Goal: Transaction & Acquisition: Purchase product/service

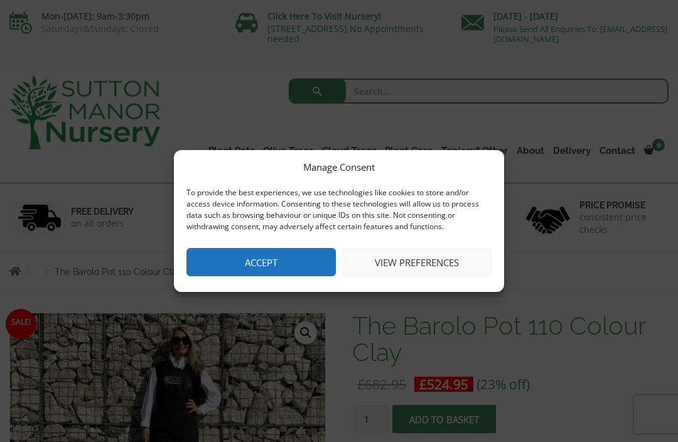
click at [303, 252] on button "Accept" at bounding box center [260, 262] width 149 height 28
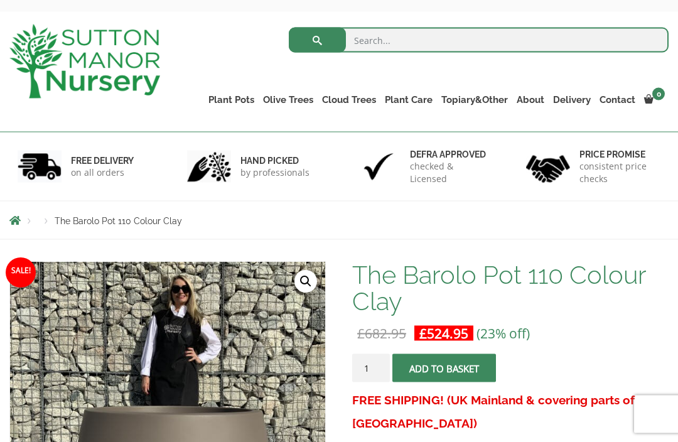
scroll to position [51, 0]
click at [0, 0] on link "Vietnamese Terracotta" at bounding box center [0, 0] width 0 height 0
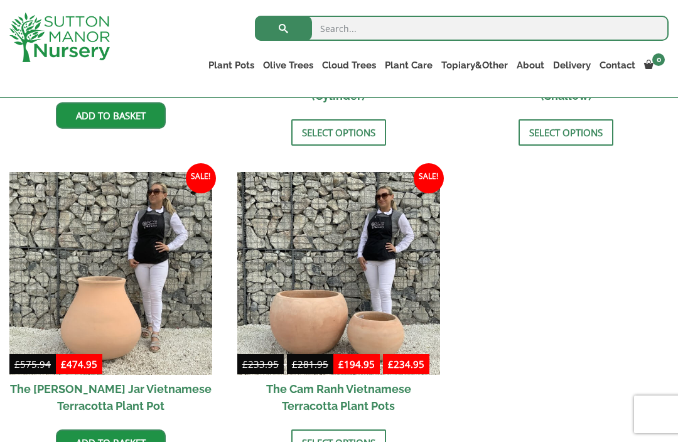
scroll to position [574, 0]
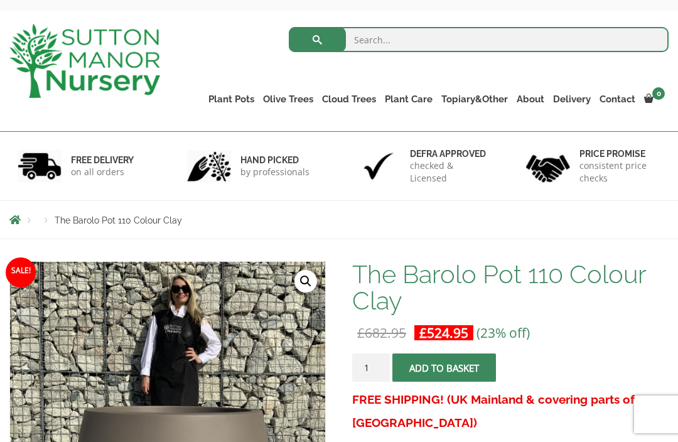
click at [0, 0] on link "The Old Stone Pots" at bounding box center [0, 0] width 0 height 0
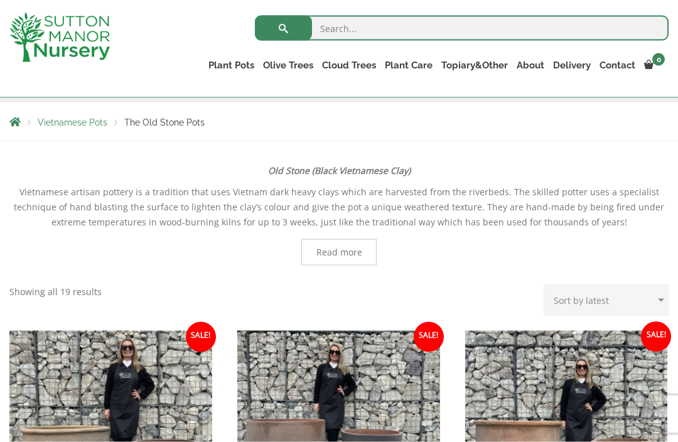
scroll to position [201, 0]
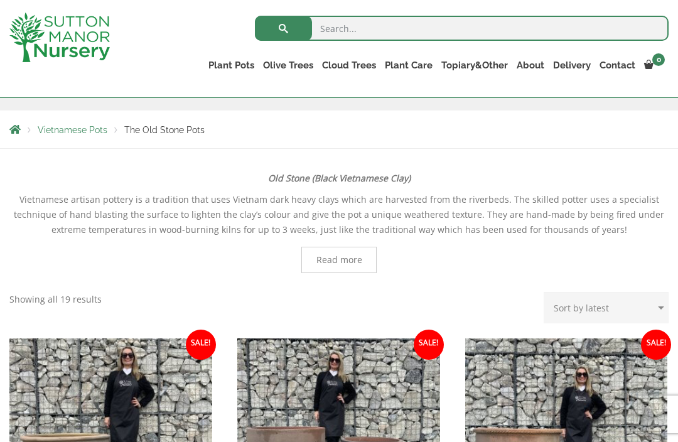
click at [0, 0] on link "Resin Bonded Pots" at bounding box center [0, 0] width 0 height 0
click at [0, 0] on link "The Olive Jar" at bounding box center [0, 0] width 0 height 0
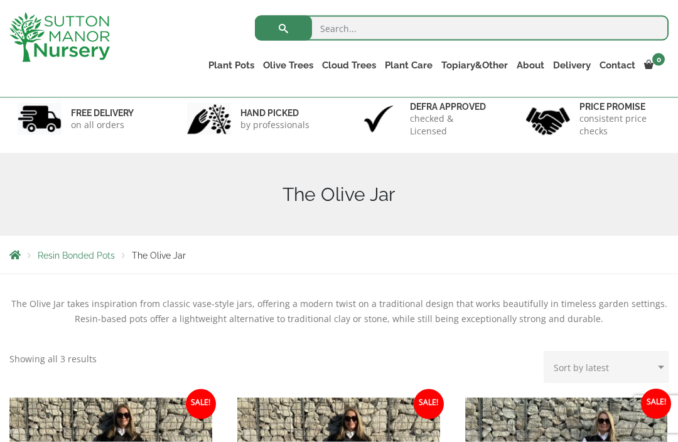
scroll to position [75, 0]
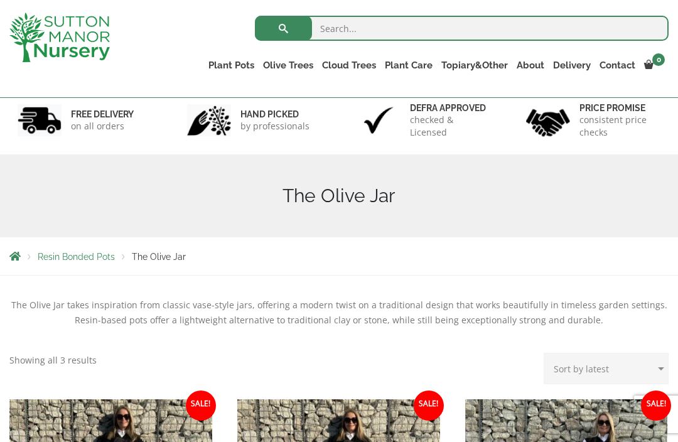
click at [344, 30] on input "search" at bounding box center [462, 28] width 414 height 25
type input "Extra large pot"
click at [283, 28] on button "submit" at bounding box center [283, 28] width 57 height 25
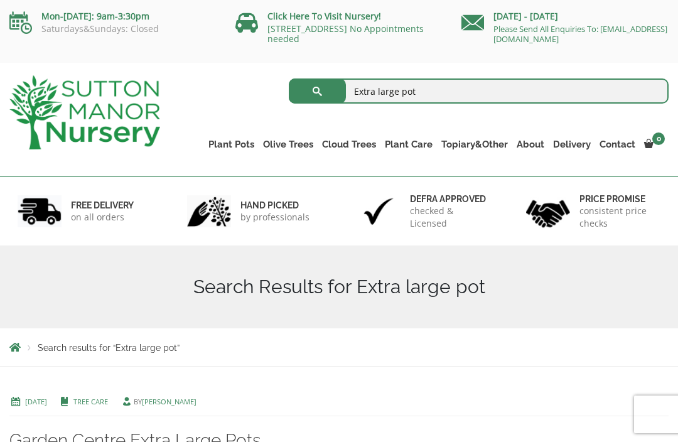
click at [367, 85] on input "Extra large pot" at bounding box center [479, 90] width 380 height 25
type input "large pot"
click at [317, 91] on button "submit" at bounding box center [317, 90] width 57 height 25
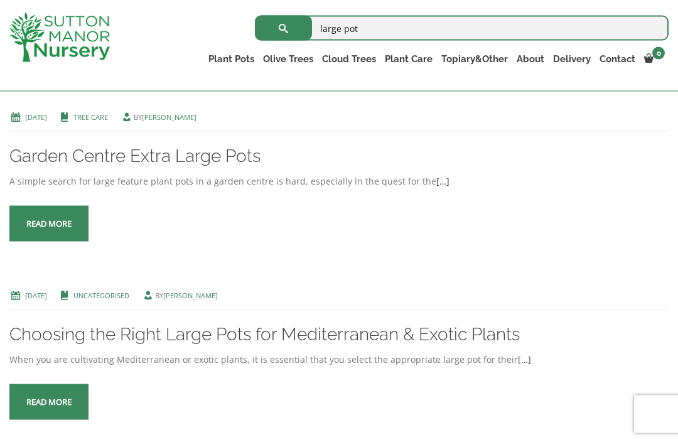
scroll to position [277, 0]
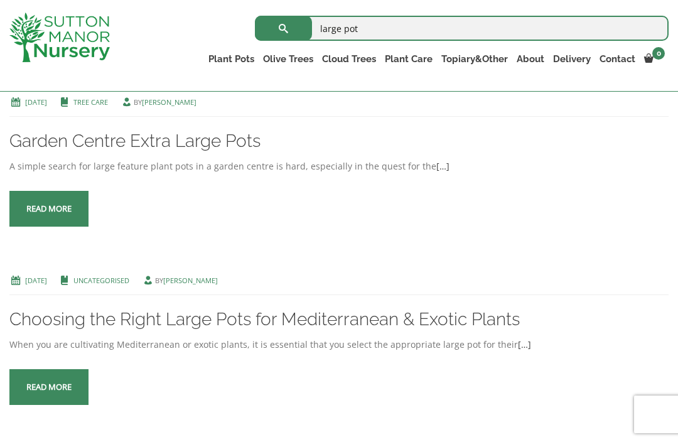
click at [49, 209] on span at bounding box center [49, 209] width 0 height 0
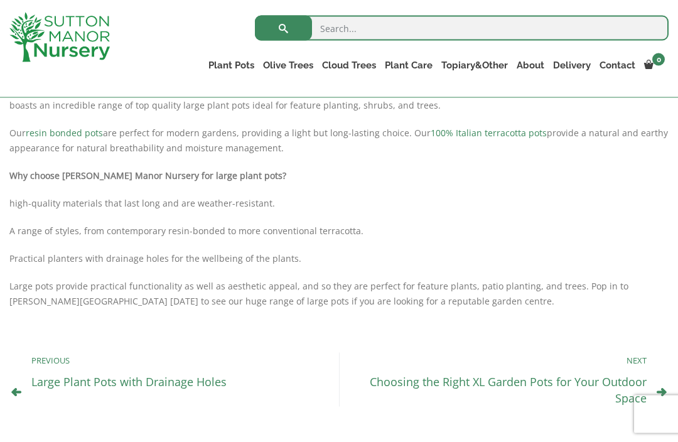
scroll to position [340, 0]
click at [163, 382] on link "Large Plant Pots with Drainage Holes" at bounding box center [128, 380] width 195 height 15
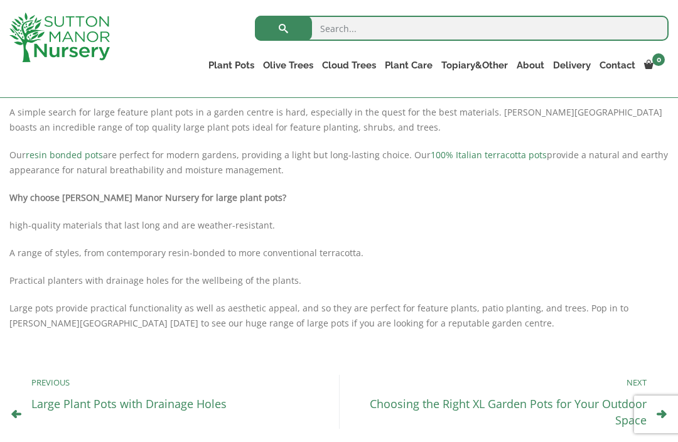
click at [0, 0] on link "Wabi-Sabi" at bounding box center [0, 0] width 0 height 0
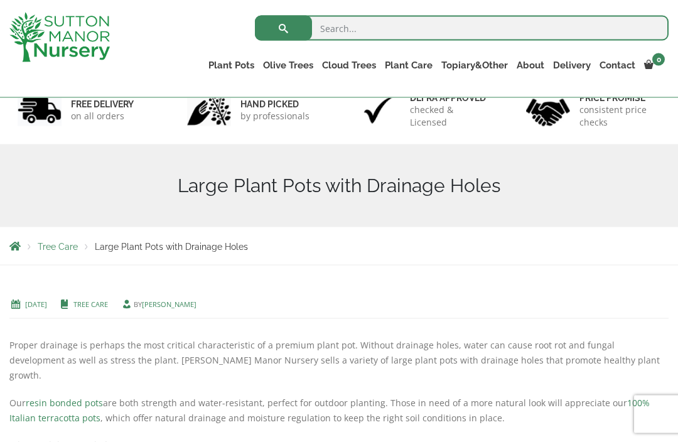
scroll to position [70, 0]
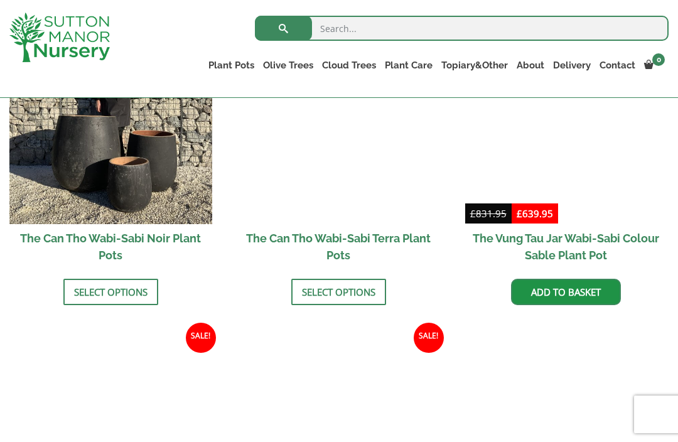
scroll to position [1315, 0]
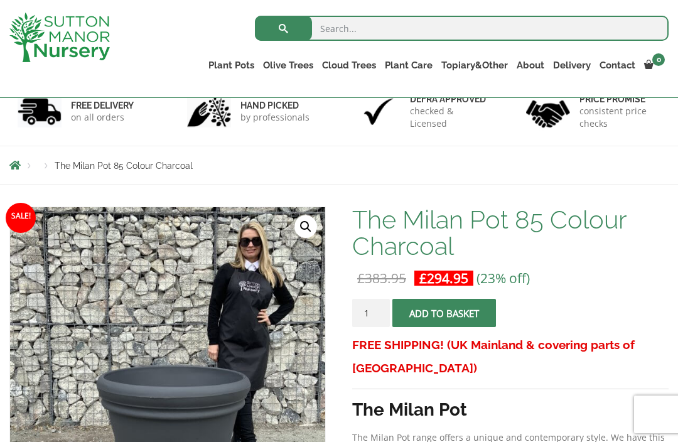
scroll to position [83, 0]
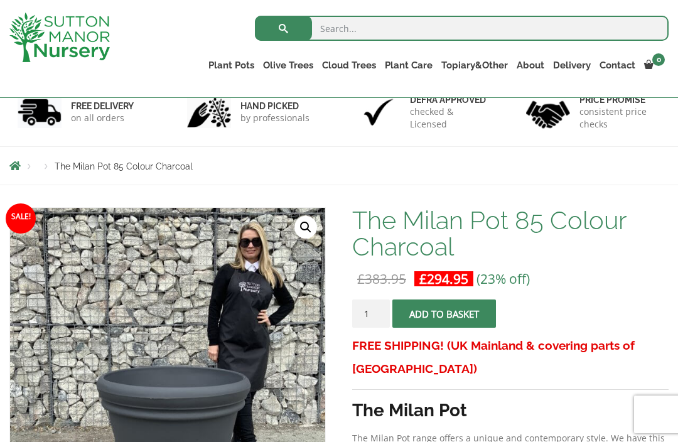
click at [0, 0] on ul "Resin Bonded Pots The Amalfi Pots The Milan Pots The Capri Pots The Brunello Po…" at bounding box center [0, 0] width 0 height 0
click at [0, 0] on link "The Barolo Pots" at bounding box center [0, 0] width 0 height 0
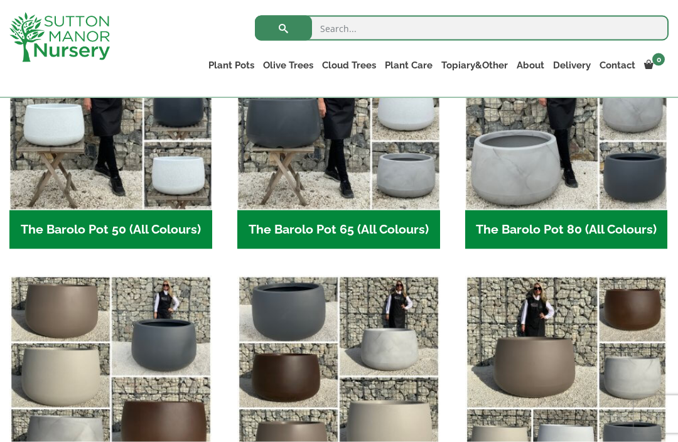
scroll to position [420, 0]
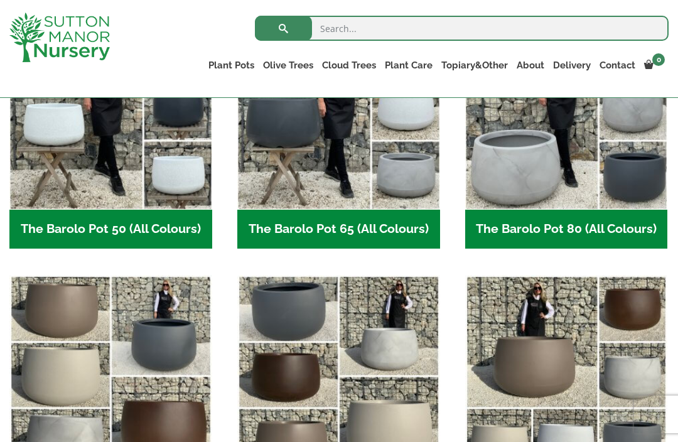
click at [0, 0] on link "The Atlantis Pots" at bounding box center [0, 0] width 0 height 0
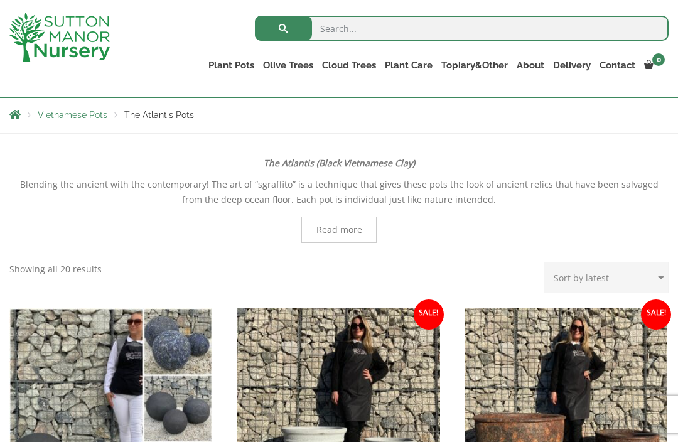
scroll to position [188, 0]
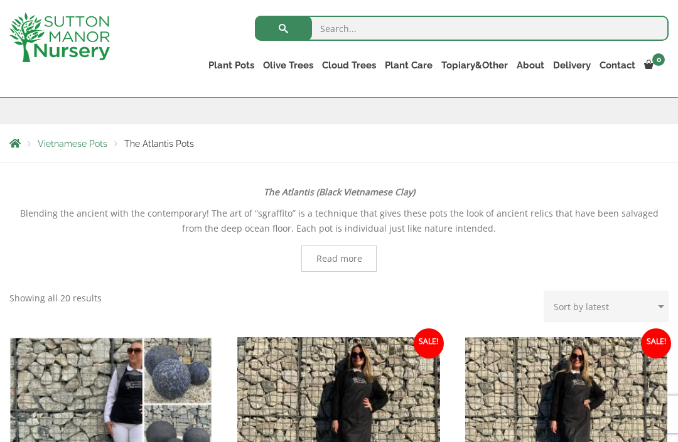
click at [0, 0] on link "The Old Stone Pots" at bounding box center [0, 0] width 0 height 0
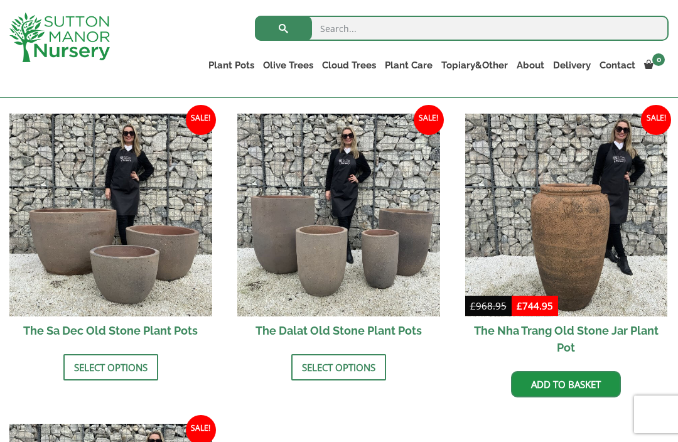
scroll to position [754, 0]
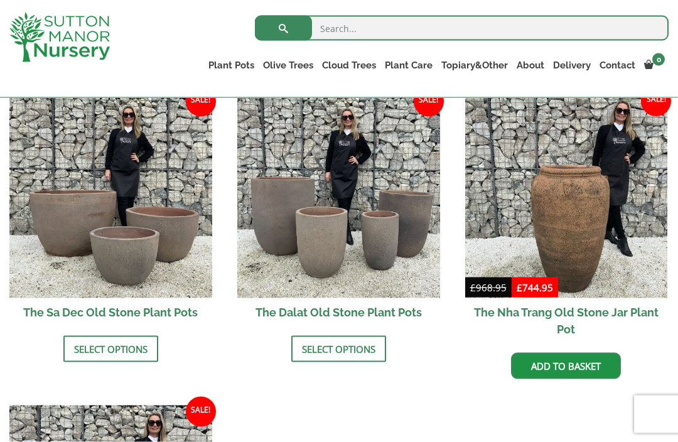
click at [598, 244] on img at bounding box center [566, 196] width 203 height 203
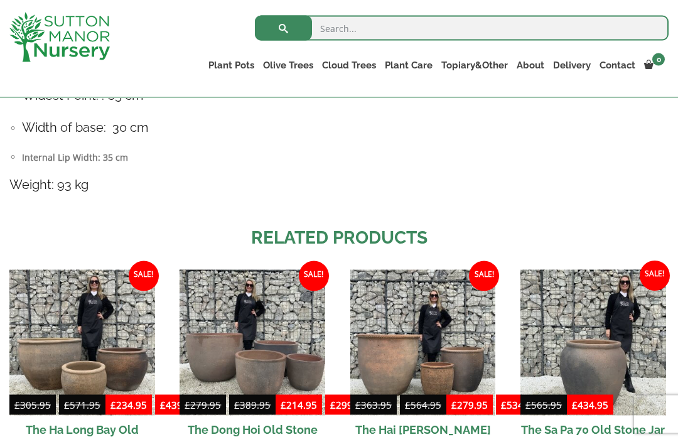
scroll to position [755, 0]
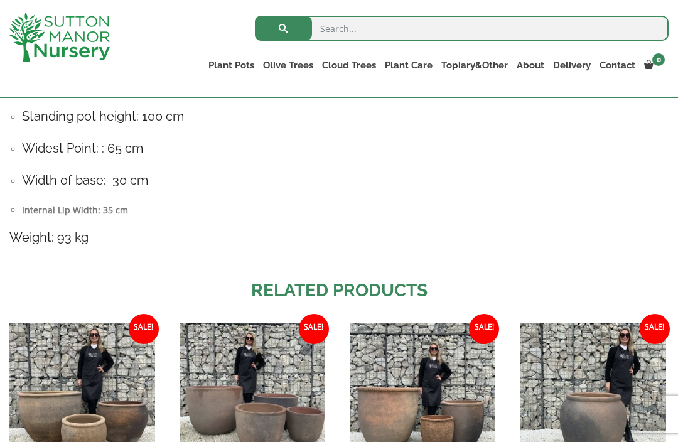
click at [576, 63] on link "Delivery" at bounding box center [572, 65] width 46 height 18
click at [0, 0] on link "The Iron Stone Pots" at bounding box center [0, 0] width 0 height 0
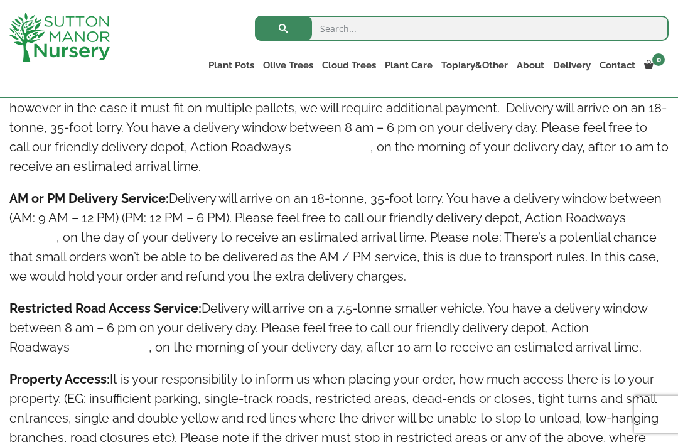
scroll to position [910, 0]
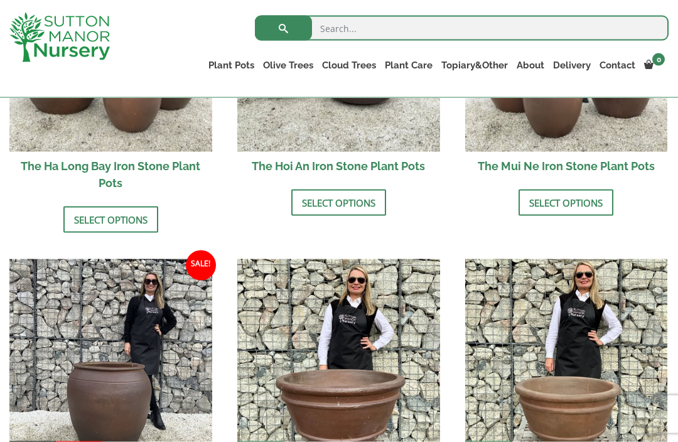
scroll to position [591, 0]
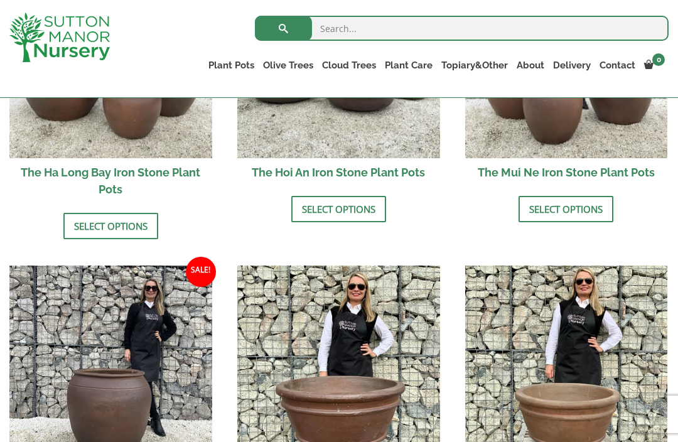
click at [0, 0] on link "Fibre Clay Pots" at bounding box center [0, 0] width 0 height 0
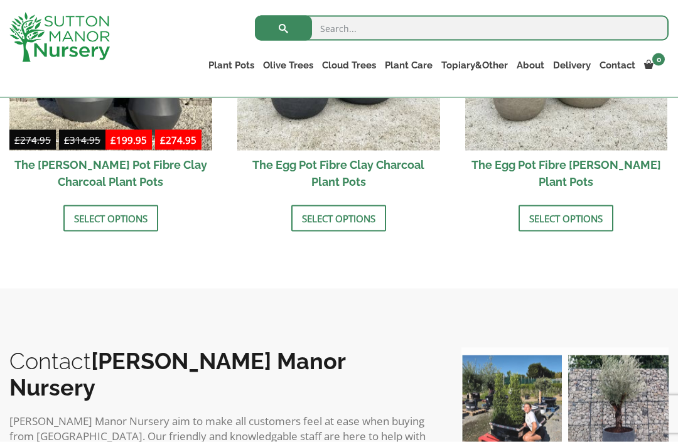
scroll to position [457, 0]
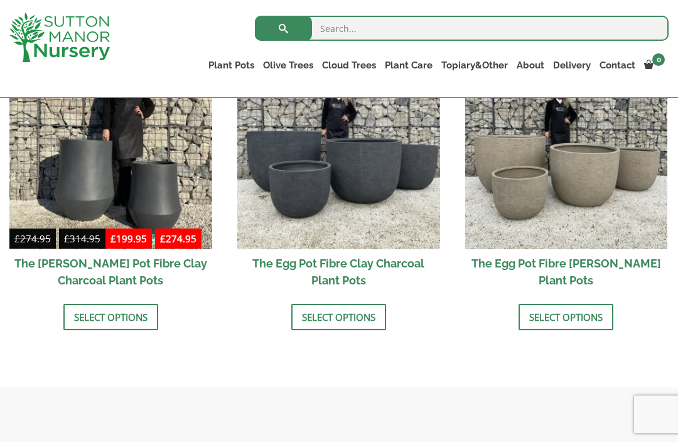
click at [565, 315] on link "Select options" at bounding box center [565, 317] width 95 height 26
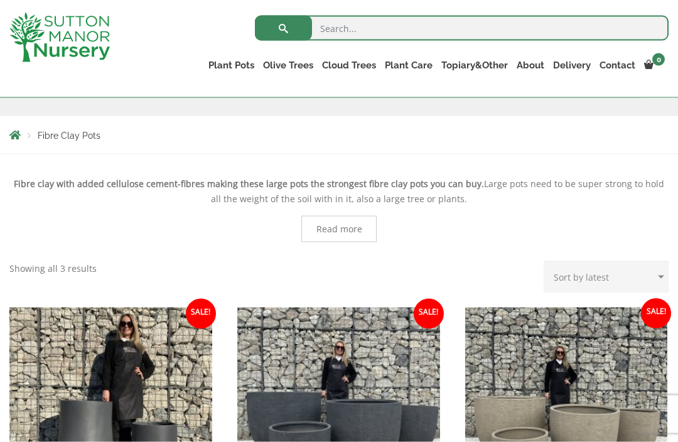
scroll to position [196, 0]
click at [0, 0] on link "Glazed Pots" at bounding box center [0, 0] width 0 height 0
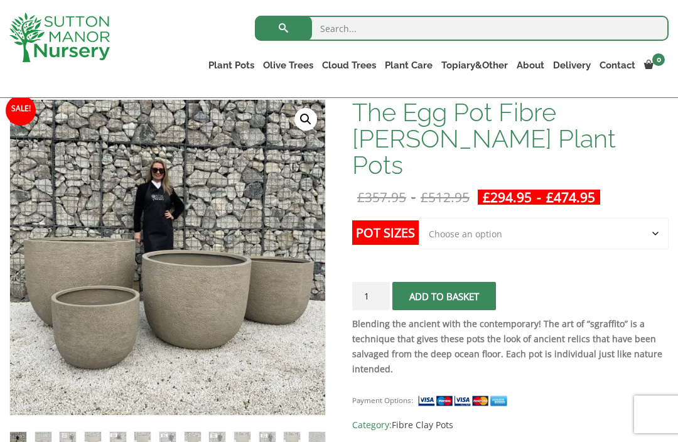
scroll to position [191, 0]
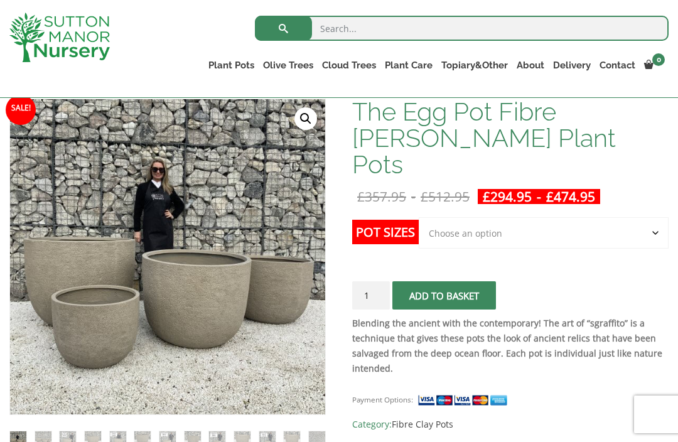
click at [636, 217] on select "Choose an option Click here to buy the 5th To Largest Pot In The Picture Click …" at bounding box center [544, 232] width 250 height 31
select select "Click here to buy the 2nd To Largest Pot In The Picture"
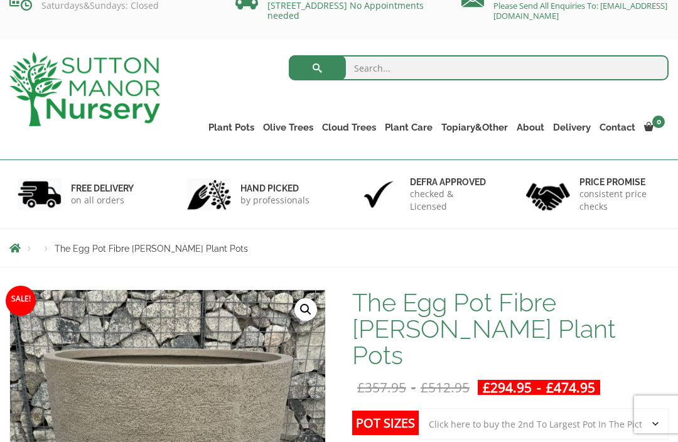
scroll to position [0, 0]
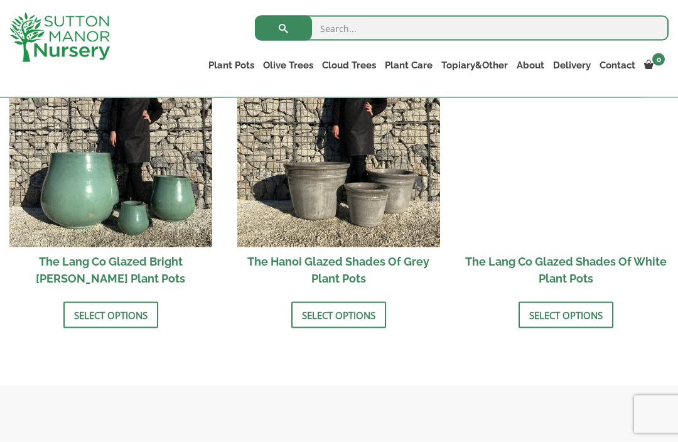
scroll to position [1304, 0]
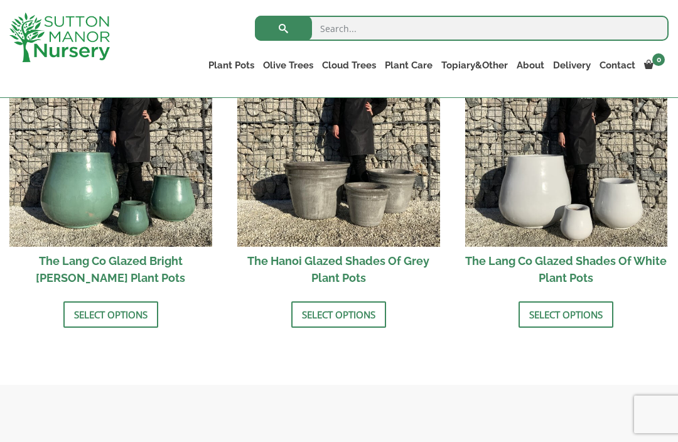
click at [0, 0] on link "Vietnamese Pots" at bounding box center [0, 0] width 0 height 0
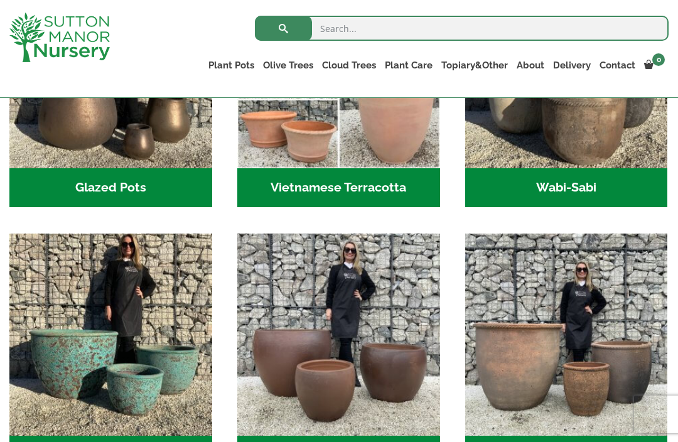
scroll to position [479, 0]
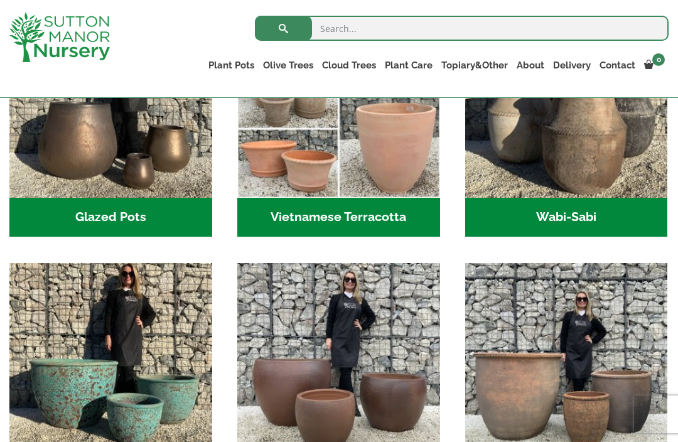
click at [602, 211] on h2 "Wabi-Sabi (14)" at bounding box center [566, 217] width 203 height 39
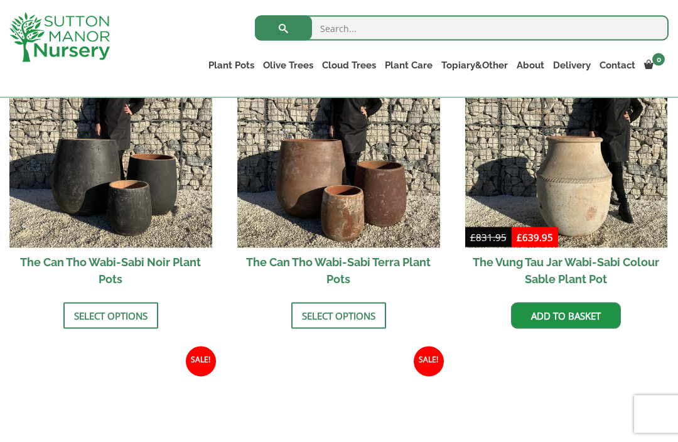
scroll to position [1304, 0]
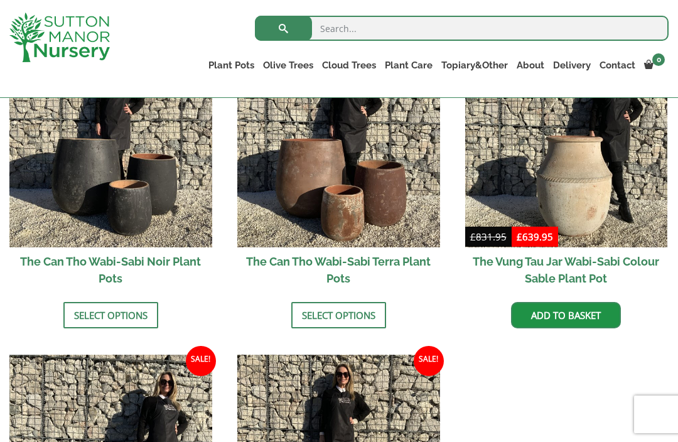
click at [0, 0] on link "The Atlantis Pots" at bounding box center [0, 0] width 0 height 0
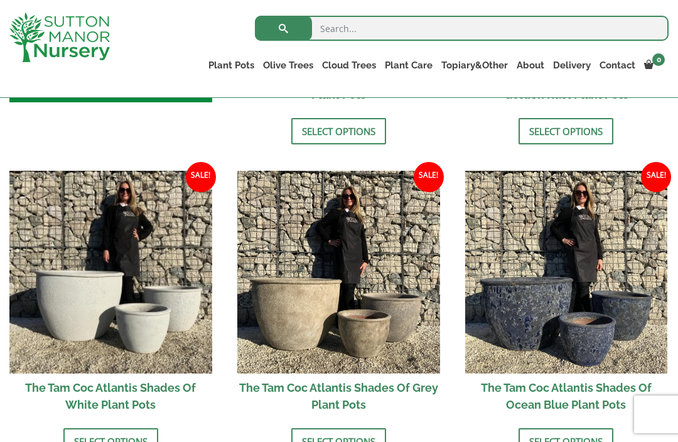
scroll to position [665, 0]
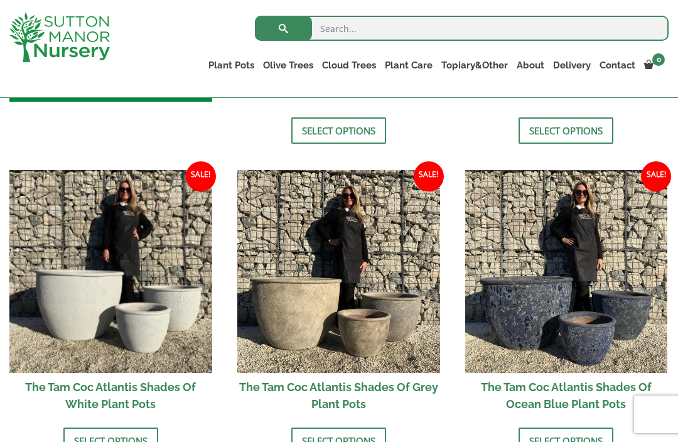
click at [0, 0] on link "The Amalfi Pots" at bounding box center [0, 0] width 0 height 0
click at [0, 0] on link "Rolled Rim Classico" at bounding box center [0, 0] width 0 height 0
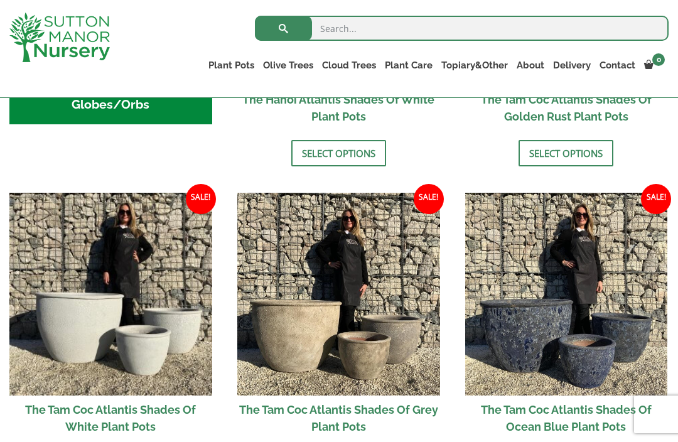
click at [0, 0] on link "Jars And Urns" at bounding box center [0, 0] width 0 height 0
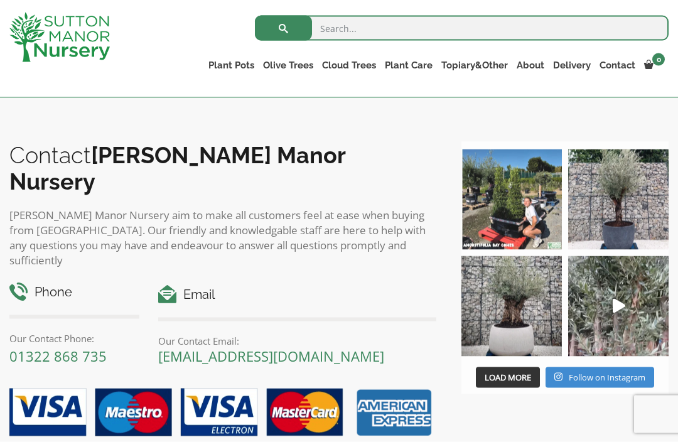
scroll to position [1317, 0]
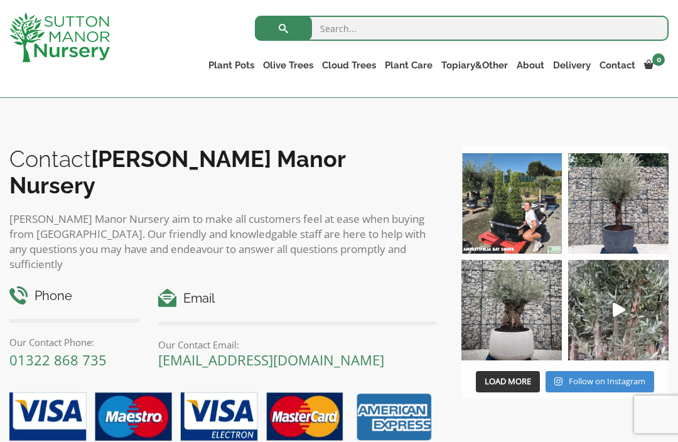
scroll to position [627, 0]
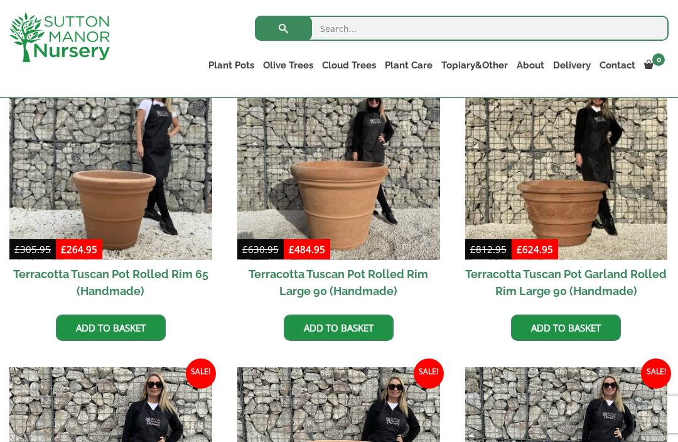
scroll to position [591, 0]
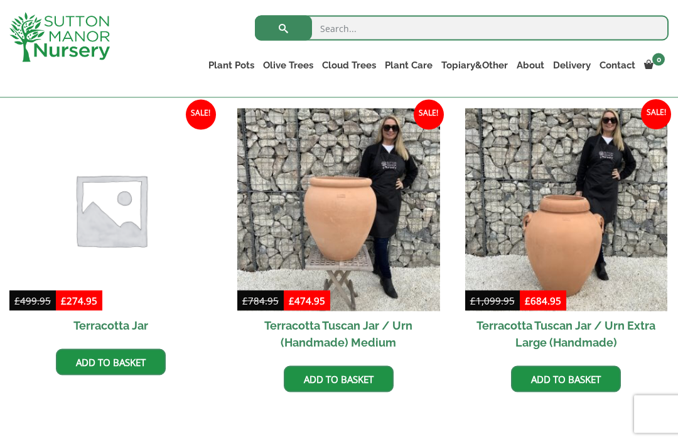
scroll to position [527, 0]
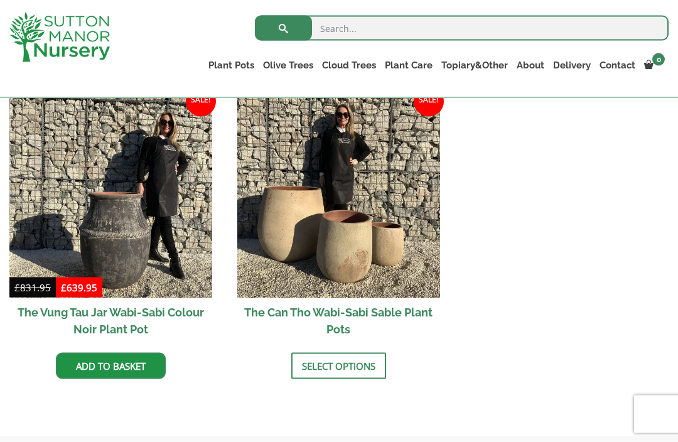
scroll to position [1563, 0]
click at [128, 211] on img at bounding box center [110, 196] width 203 height 203
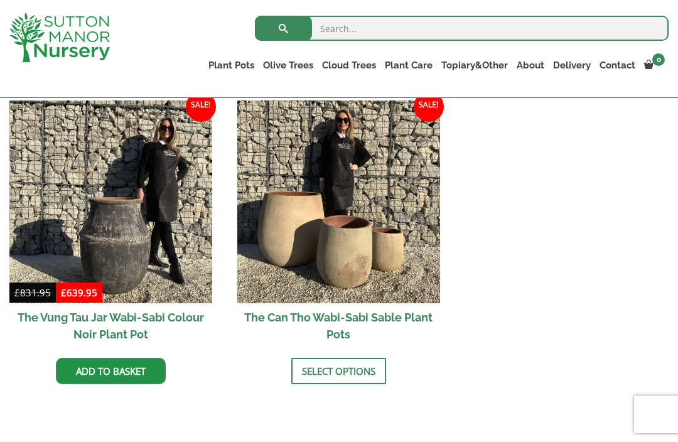
scroll to position [1546, 0]
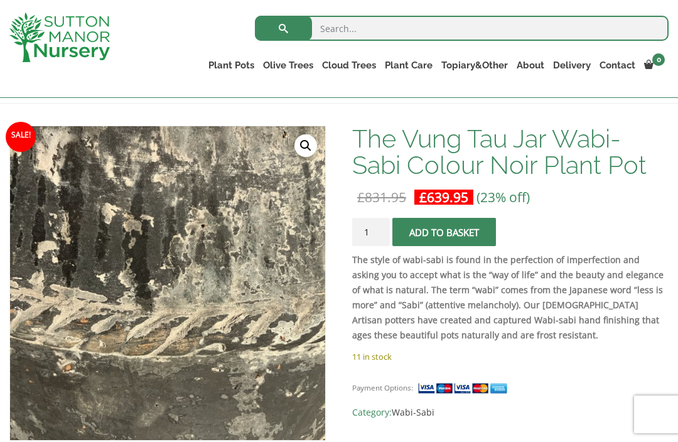
scroll to position [127, 0]
